Goal: Check status

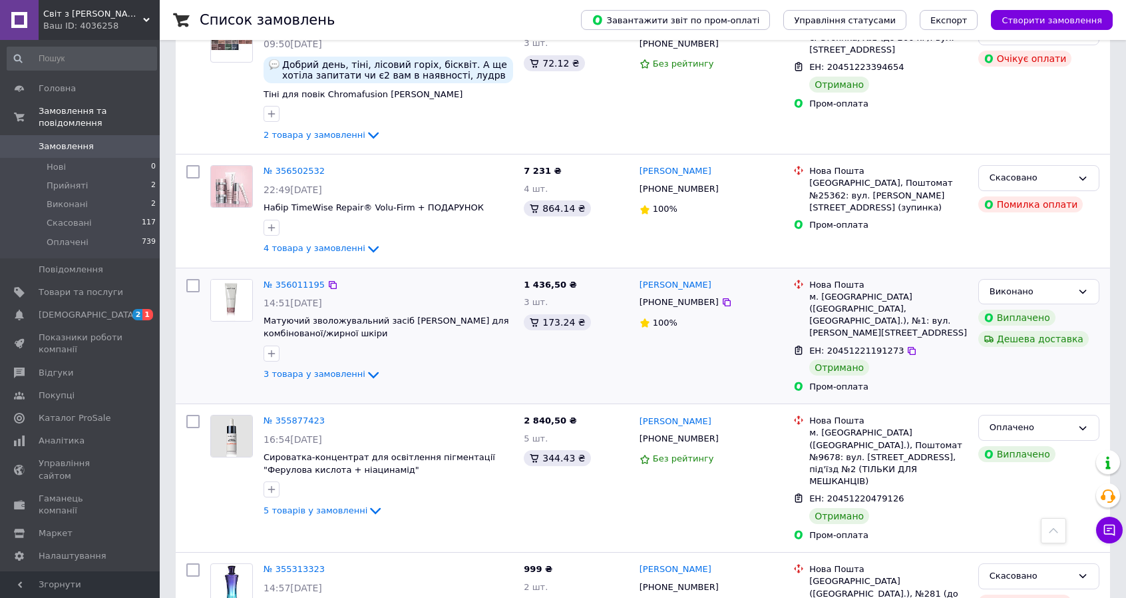
scroll to position [532, 0]
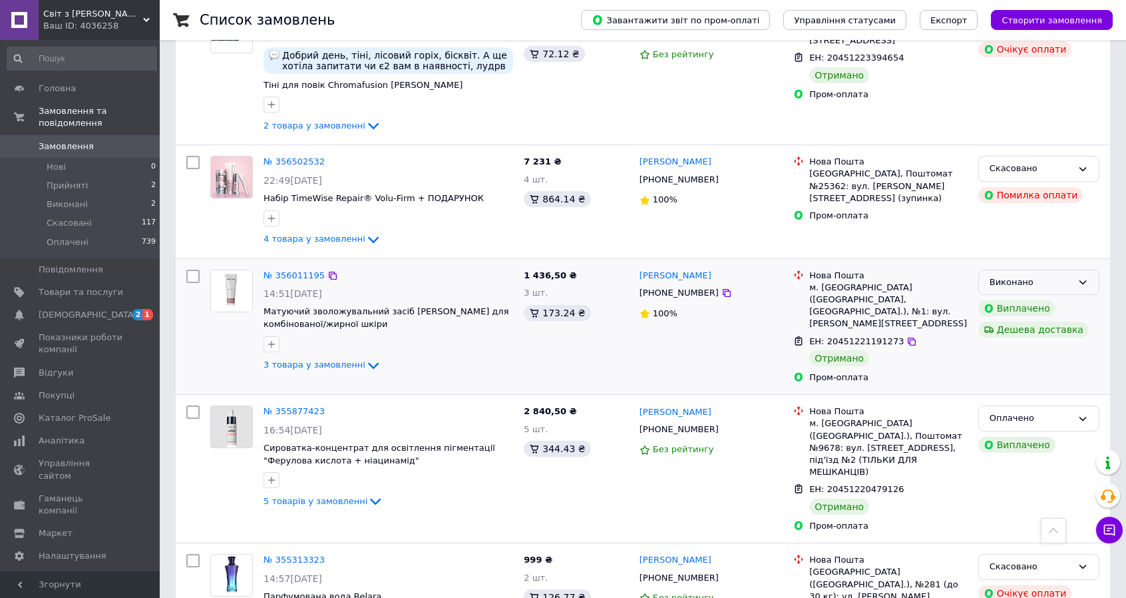
click at [1089, 269] on div "Виконано" at bounding box center [1038, 282] width 121 height 26
click at [1017, 347] on li "Оплачено" at bounding box center [1039, 358] width 120 height 25
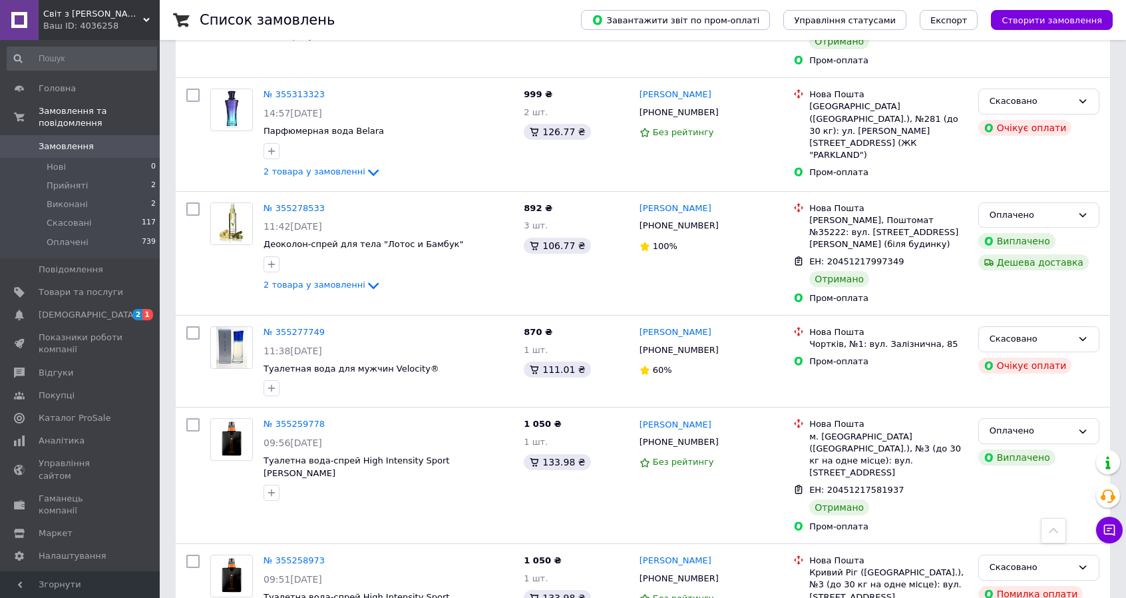
scroll to position [998, 0]
click at [71, 309] on span "[DEMOGRAPHIC_DATA]" at bounding box center [88, 315] width 98 height 12
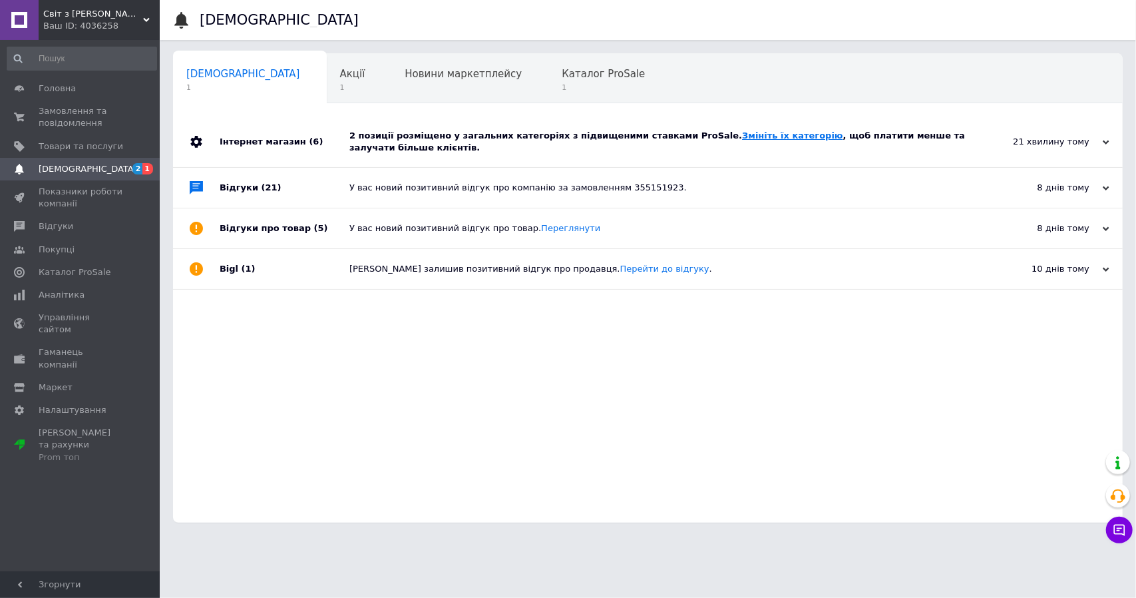
click at [742, 140] on link "Змініть їх категорію" at bounding box center [792, 135] width 100 height 10
